Goal: Information Seeking & Learning: Learn about a topic

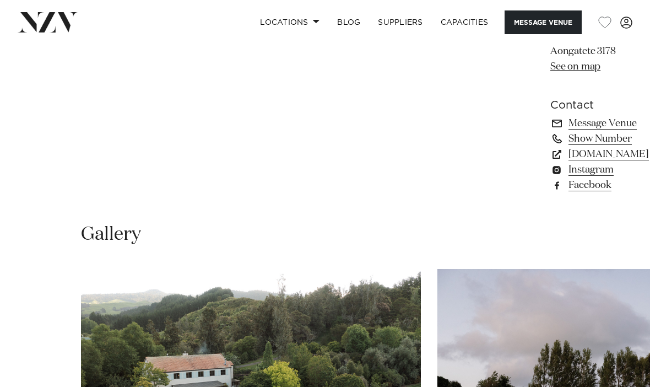
scroll to position [753, 0]
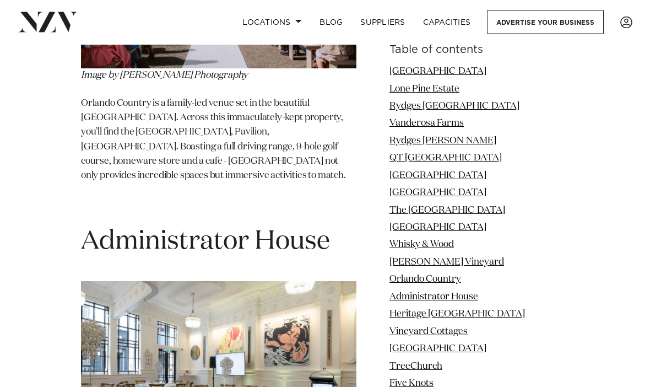
scroll to position [6251, 0]
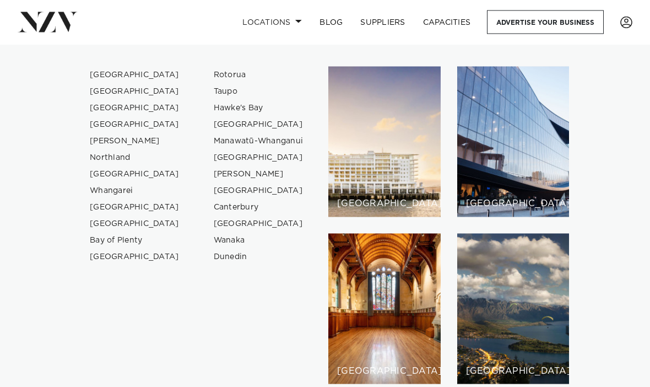
scroll to position [294, 0]
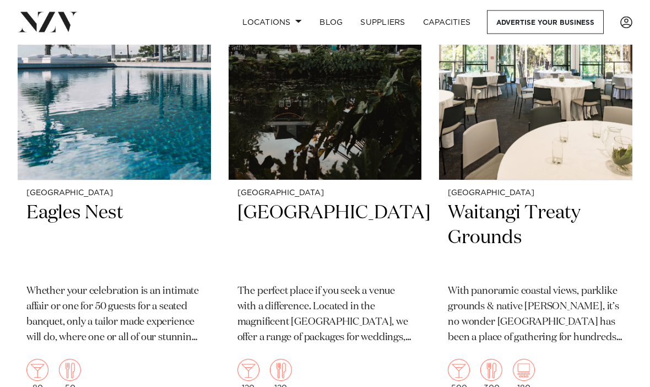
scroll to position [1062, 0]
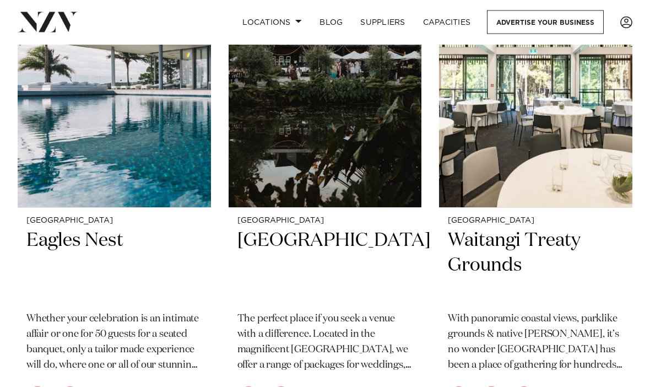
click at [198, 152] on img at bounding box center [114, 78] width 193 height 259
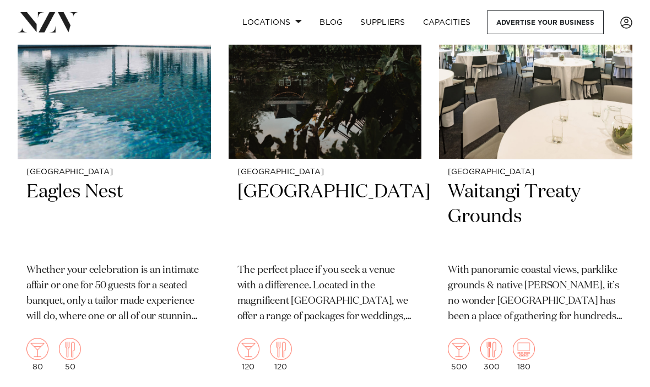
scroll to position [1111, 0]
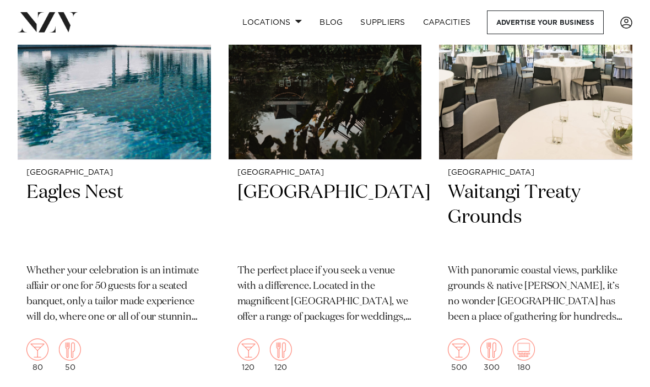
click at [117, 181] on h2 "Eagles Nest" at bounding box center [114, 218] width 176 height 74
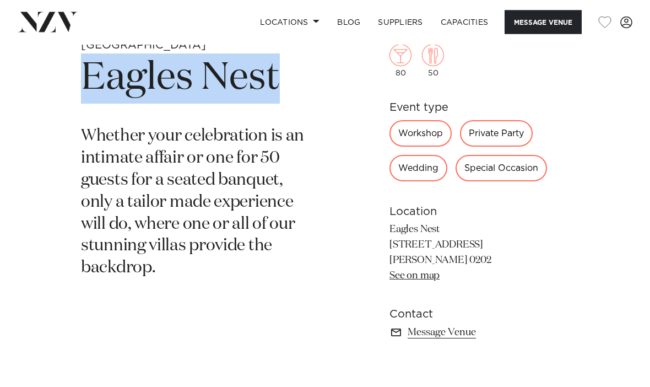
scroll to position [335, 0]
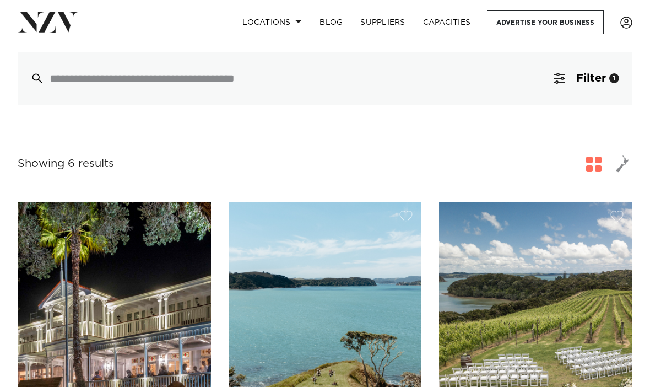
scroll to position [334, 0]
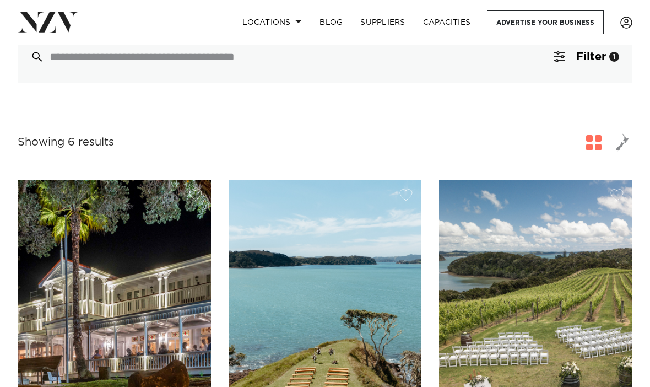
click at [622, 133] on span "button" at bounding box center [622, 142] width 13 height 19
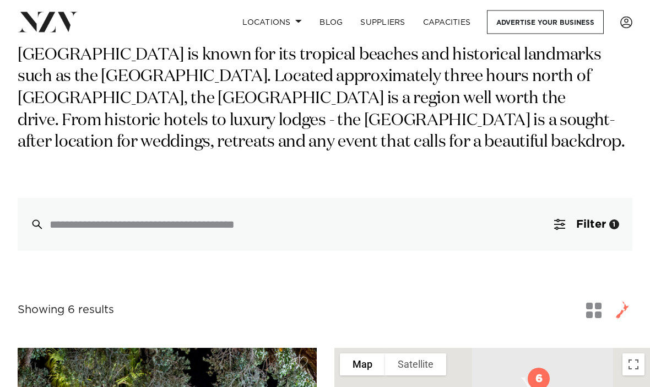
scroll to position [159, 0]
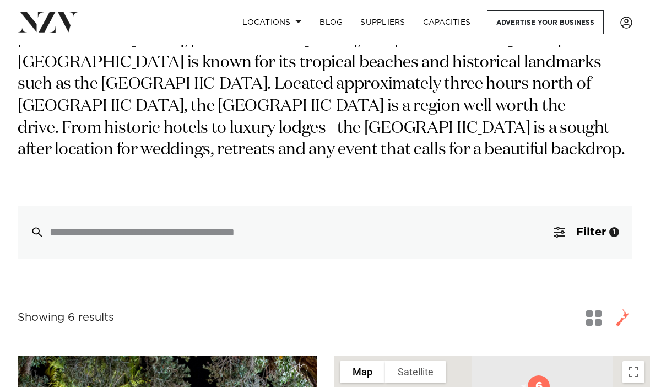
click at [613, 227] on div "1" at bounding box center [614, 232] width 10 height 10
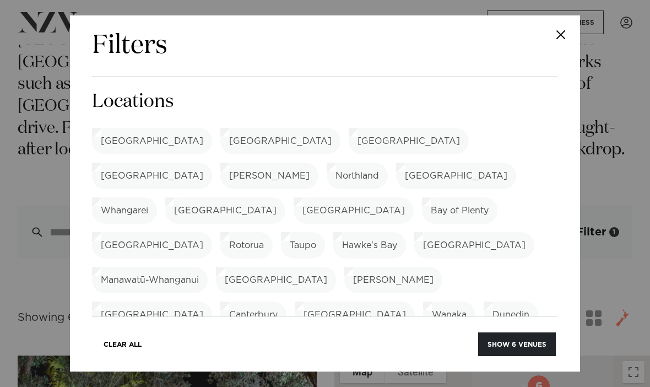
click at [396, 179] on label "[GEOGRAPHIC_DATA]" at bounding box center [456, 175] width 120 height 26
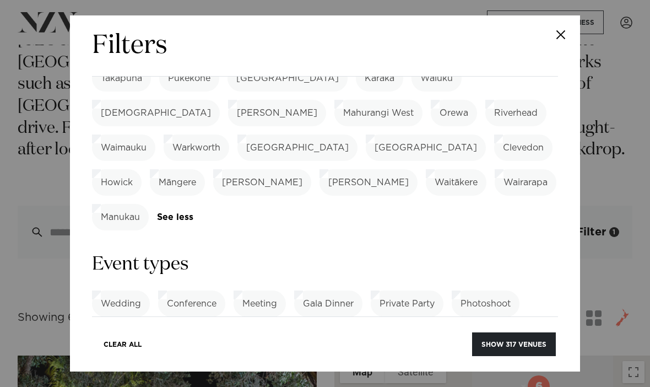
scroll to position [376, 0]
click at [112, 289] on label "Wedding" at bounding box center [121, 302] width 58 height 26
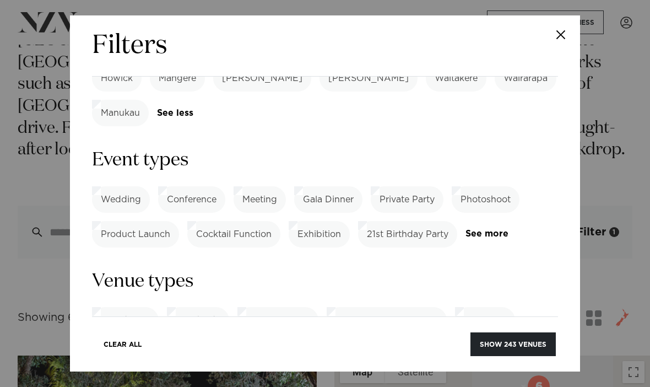
scroll to position [480, 0]
click at [485, 349] on link "See more" at bounding box center [496, 353] width 86 height 9
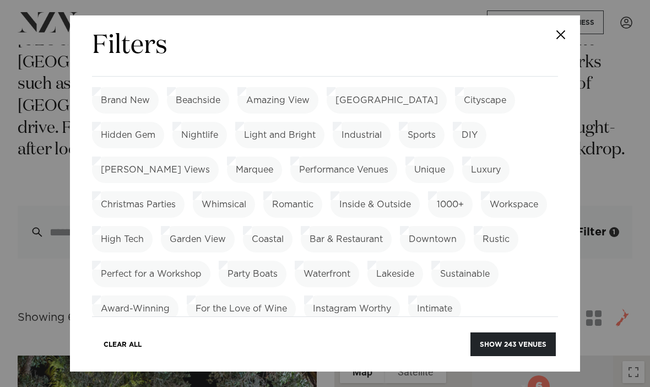
scroll to position [695, 0]
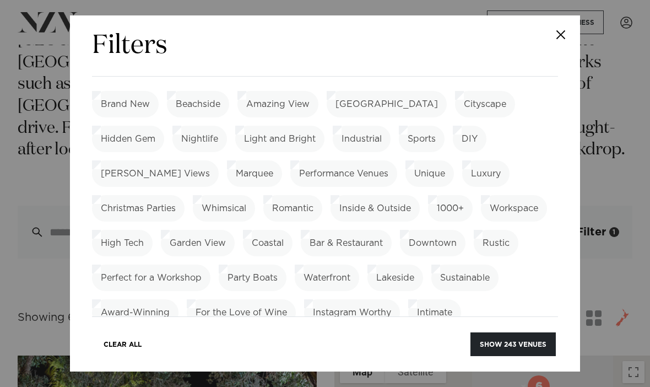
click at [175, 334] on label "Onsite Accommodation" at bounding box center [152, 347] width 121 height 26
click at [534, 356] on button "Show 78 venues" at bounding box center [514, 344] width 81 height 24
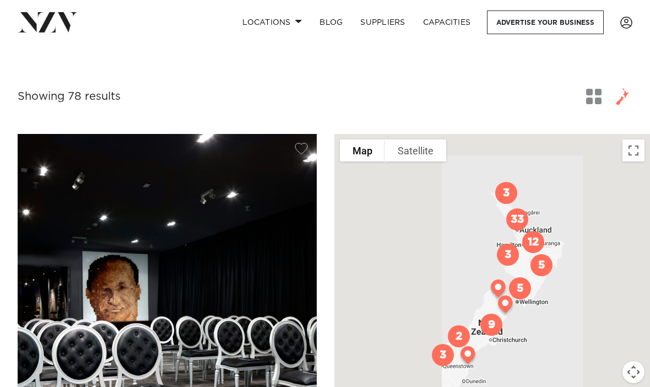
scroll to position [163, 0]
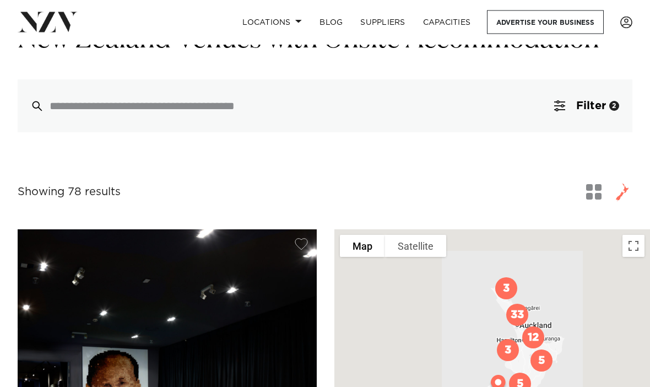
click at [606, 107] on button "Filter 2" at bounding box center [586, 106] width 91 height 53
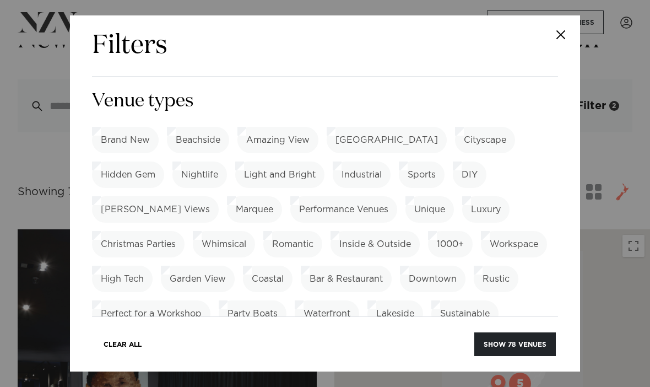
scroll to position [392, 0]
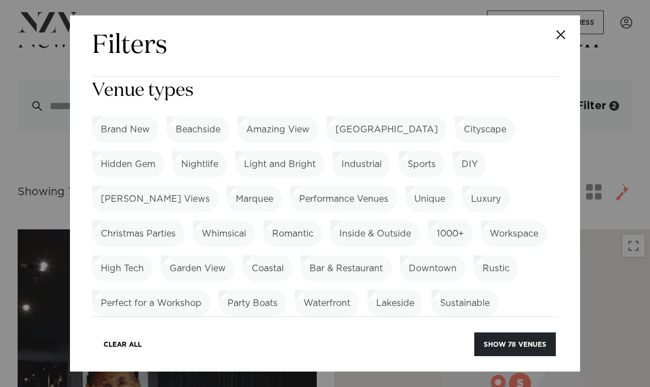
click at [214, 116] on label "Beachside" at bounding box center [198, 129] width 62 height 26
click at [330, 220] on label "Inside & Outside" at bounding box center [374, 233] width 89 height 26
click at [161, 255] on label "Garden View" at bounding box center [198, 268] width 74 height 26
click at [243, 255] on label "Coastal" at bounding box center [268, 268] width 50 height 26
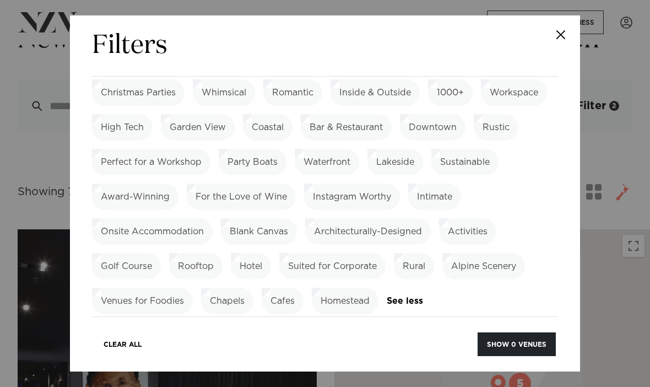
scroll to position [534, 0]
click at [316, 148] on label "Waterfront" at bounding box center [327, 161] width 64 height 26
click at [390, 148] on label "Lakeside" at bounding box center [395, 161] width 56 height 26
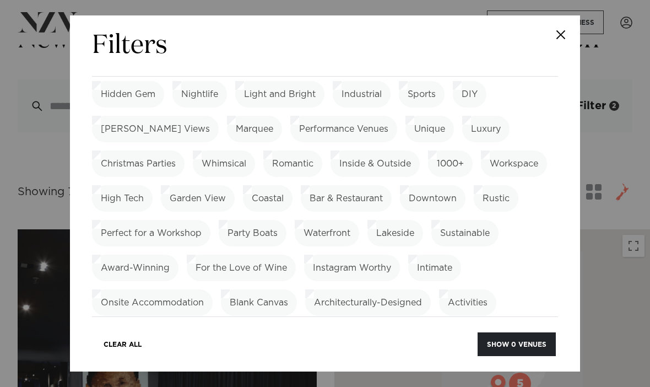
scroll to position [459, 0]
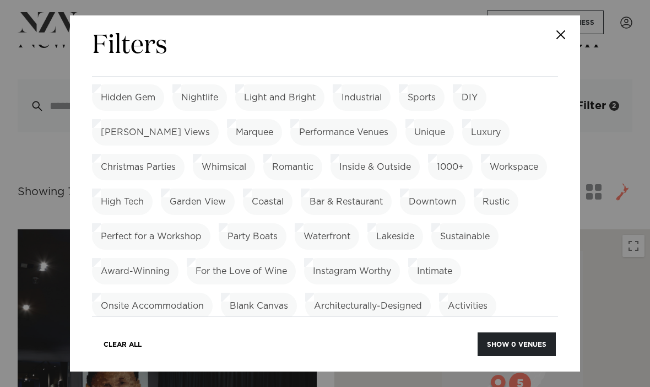
click at [243, 188] on label "Coastal" at bounding box center [268, 201] width 50 height 26
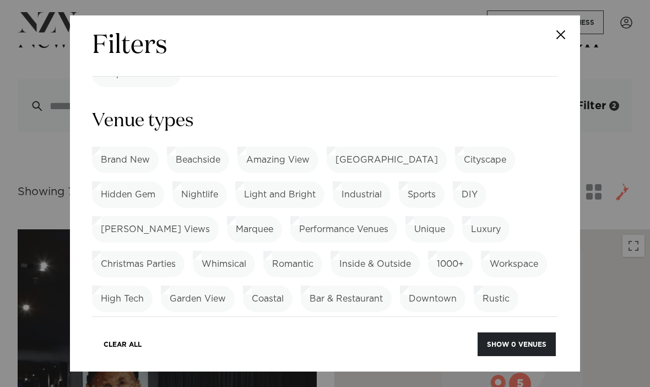
scroll to position [359, 0]
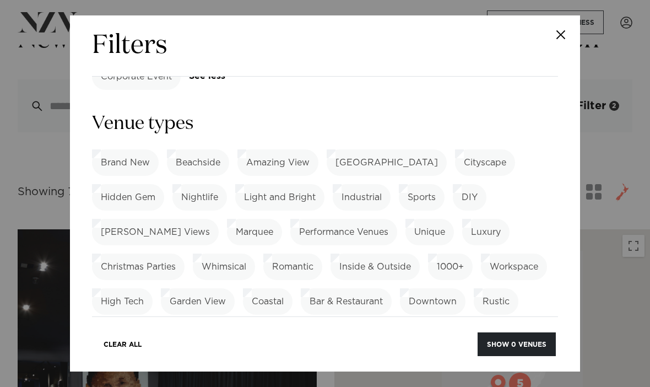
click at [200, 149] on label "Beachside" at bounding box center [198, 162] width 62 height 26
click at [330, 253] on label "Inside & Outside" at bounding box center [374, 266] width 89 height 26
click at [161, 288] on label "Garden View" at bounding box center [198, 301] width 74 height 26
click at [192, 149] on label "Beachside" at bounding box center [198, 162] width 62 height 26
click at [186, 149] on label "Beachside" at bounding box center [198, 162] width 62 height 26
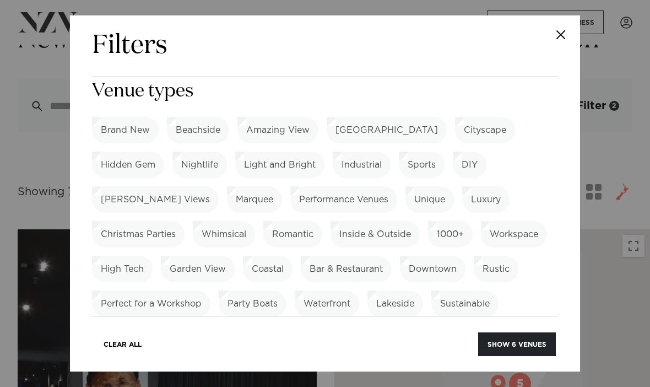
scroll to position [392, 0]
click at [496, 353] on button "Show 6 venues" at bounding box center [517, 344] width 78 height 24
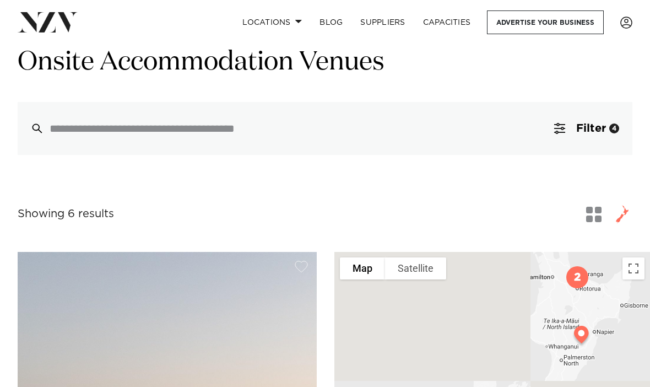
scroll to position [67, 0]
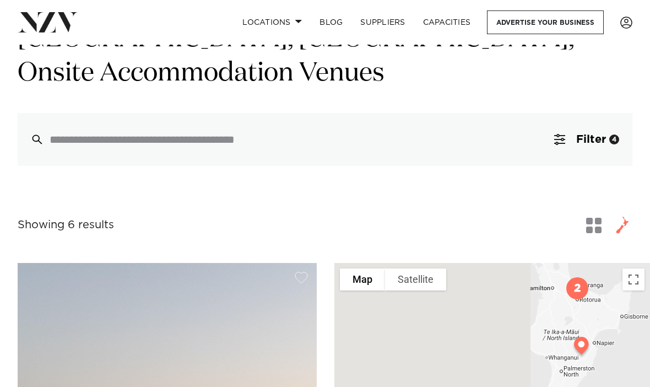
click at [598, 139] on span "Filter" at bounding box center [591, 139] width 30 height 11
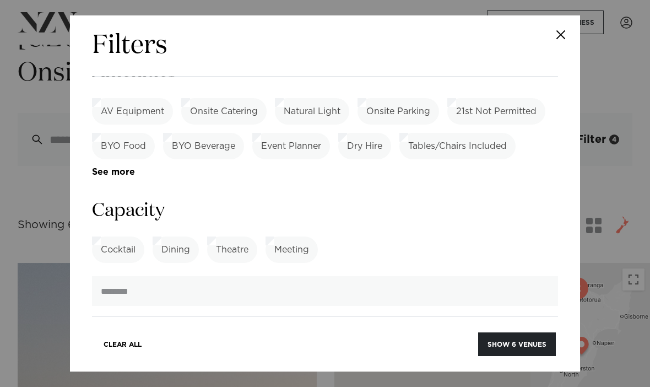
scroll to position [809, 0]
click at [127, 275] on input "number" at bounding box center [325, 290] width 466 height 30
type input "**"
click at [516, 356] on button "Show 4 venues" at bounding box center [517, 344] width 78 height 24
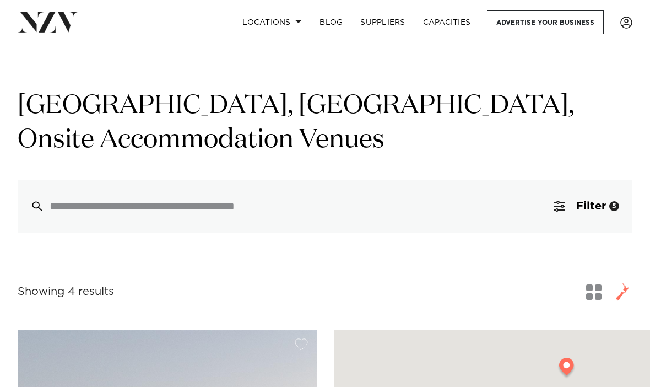
click at [574, 204] on button "Filter 5" at bounding box center [586, 205] width 91 height 53
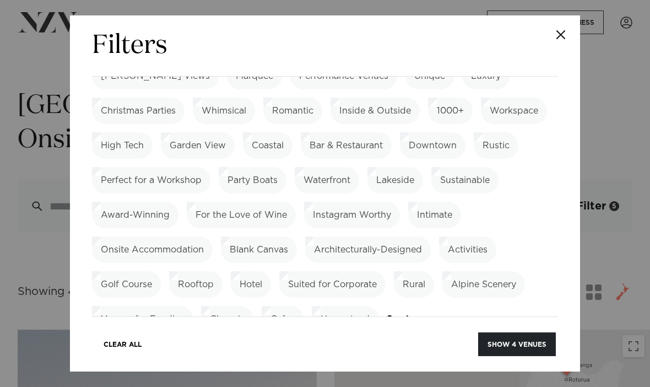
scroll to position [514, 0]
click at [338, 168] on label "Waterfront" at bounding box center [327, 181] width 64 height 26
click at [519, 351] on button "Show 5 venues" at bounding box center [517, 344] width 78 height 24
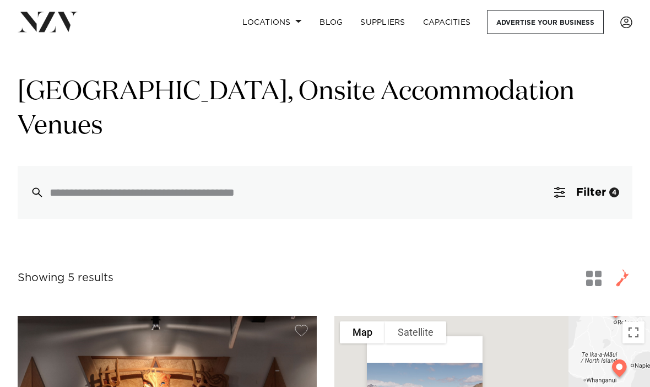
click at [606, 184] on button "Filter 4" at bounding box center [586, 192] width 91 height 53
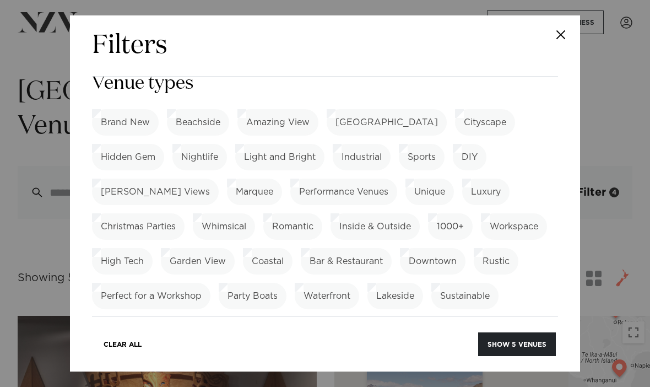
scroll to position [412, 0]
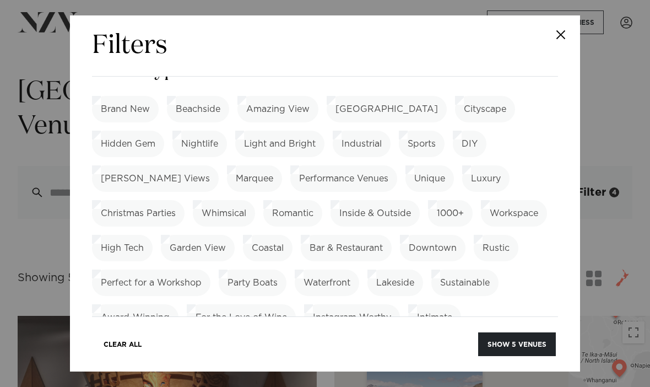
click at [146, 339] on label "Onsite Accommodation" at bounding box center [152, 352] width 121 height 26
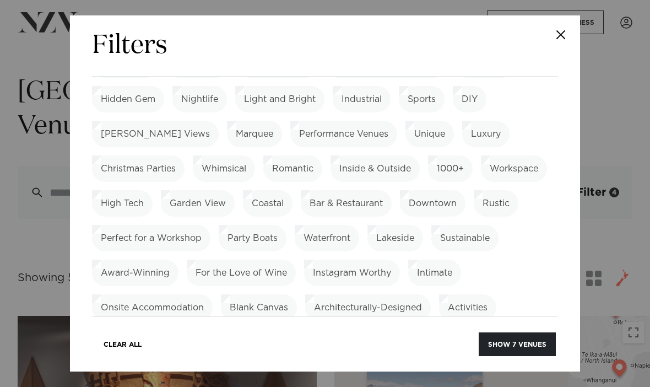
scroll to position [458, 0]
click at [409, 224] on label "Lakeside" at bounding box center [395, 237] width 56 height 26
click at [185, 293] on label "Onsite Accommodation" at bounding box center [152, 306] width 121 height 26
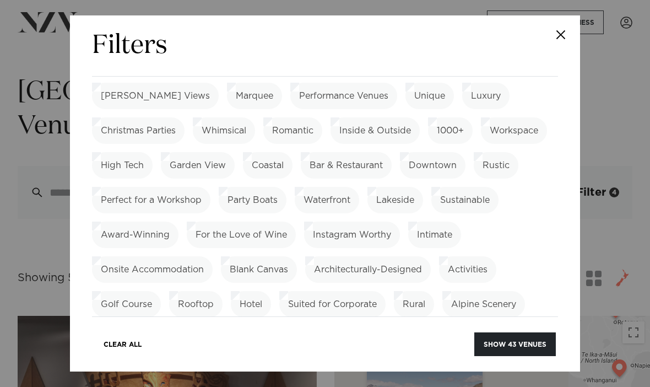
scroll to position [496, 0]
click at [547, 356] on button "Show 43 venues" at bounding box center [514, 344] width 81 height 24
